Goal: Task Accomplishment & Management: Manage account settings

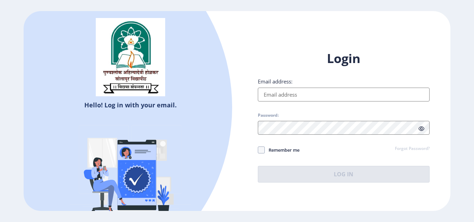
click at [301, 99] on input "Email address:" at bounding box center [344, 95] width 172 height 14
type input "[EMAIL_ADDRESS][DOMAIN_NAME]"
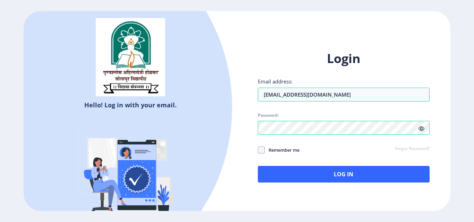
click at [422, 130] on icon at bounding box center [421, 128] width 6 height 5
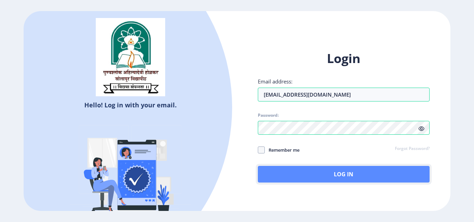
click at [360, 170] on button "Log In" at bounding box center [344, 174] width 172 height 17
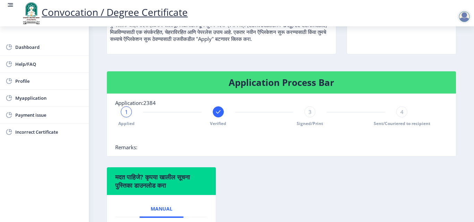
scroll to position [108, 0]
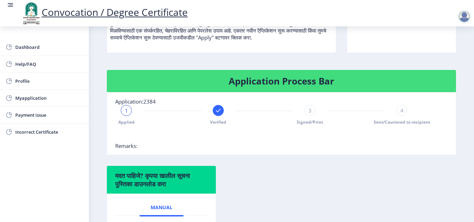
click at [465, 20] on div at bounding box center [464, 17] width 14 height 14
click at [447, 56] on span "Log out" at bounding box center [446, 54] width 44 height 8
